Goal: Navigation & Orientation: Find specific page/section

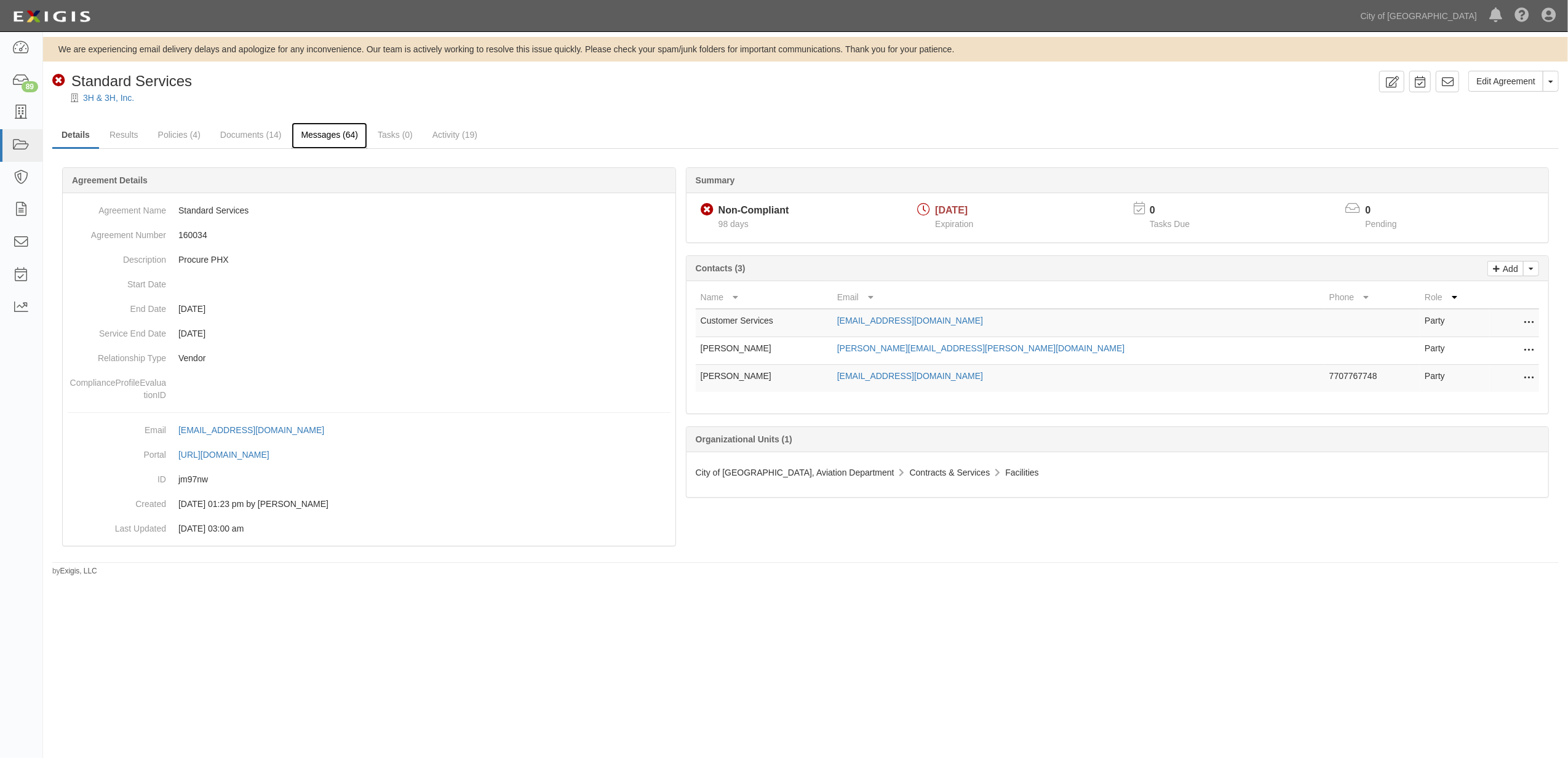
click at [320, 136] on link "Messages (64)" at bounding box center [330, 136] width 76 height 27
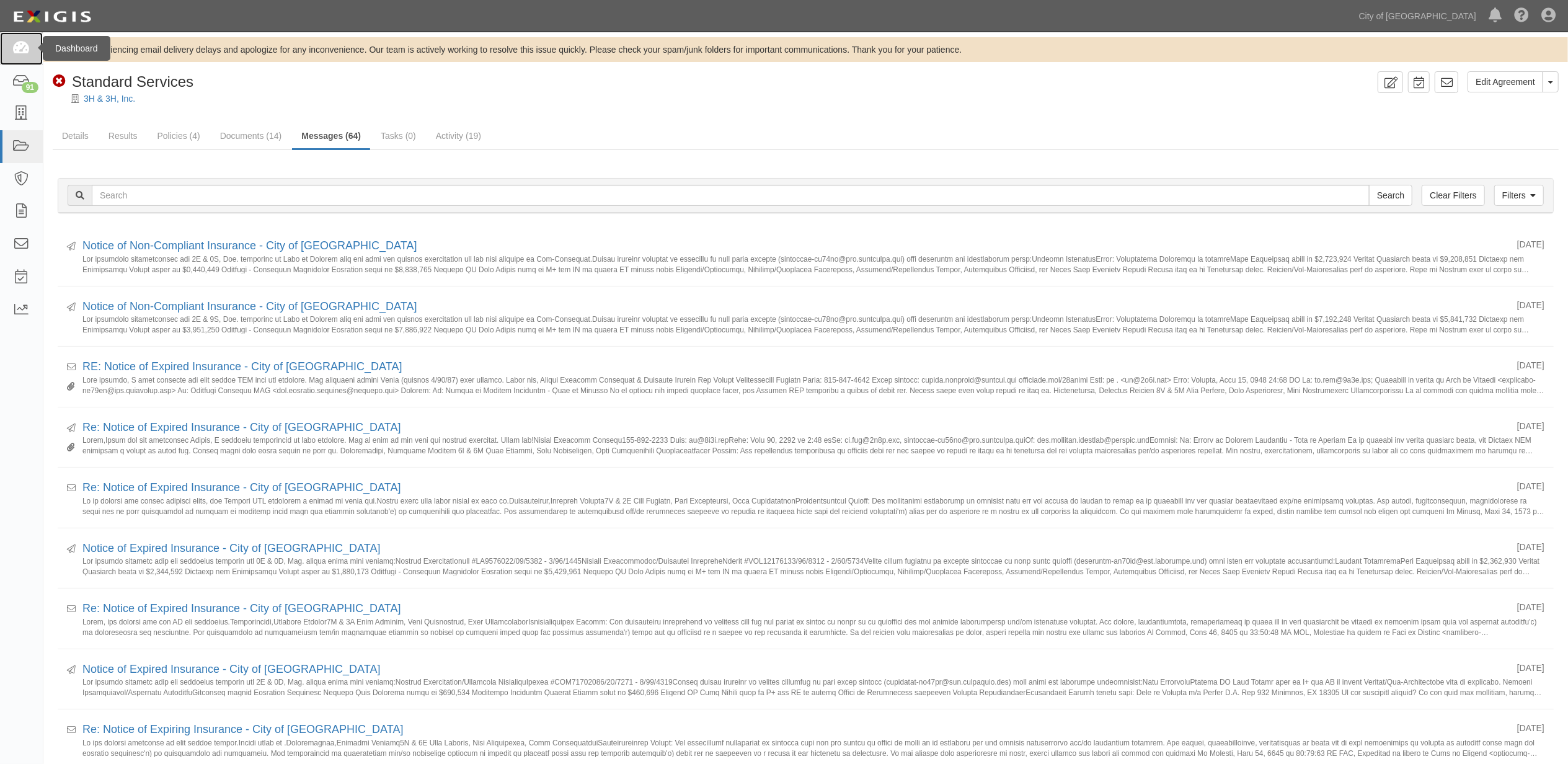
click at [12, 50] on icon at bounding box center [21, 48] width 17 height 14
